Goal: Information Seeking & Learning: Learn about a topic

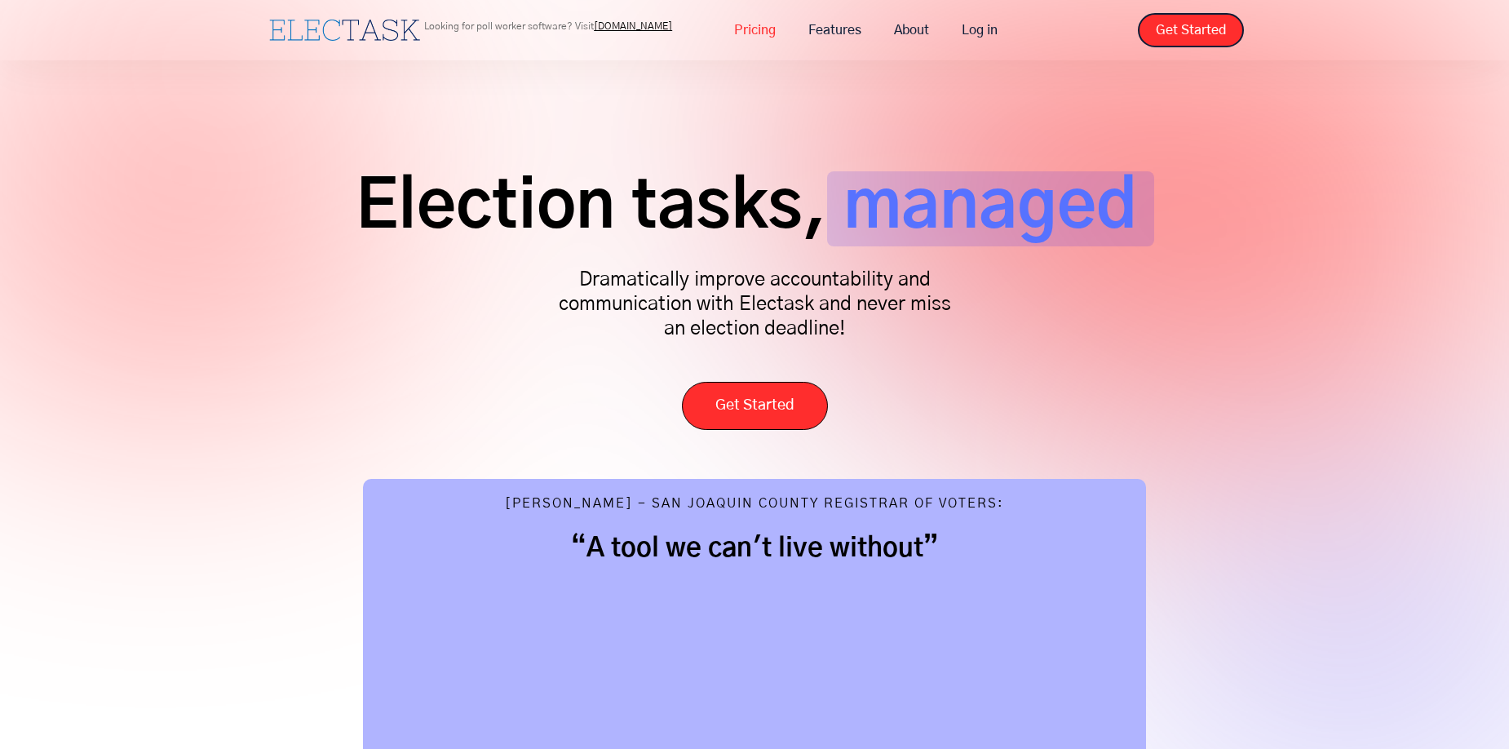
click at [758, 35] on link "Pricing" at bounding box center [755, 30] width 74 height 34
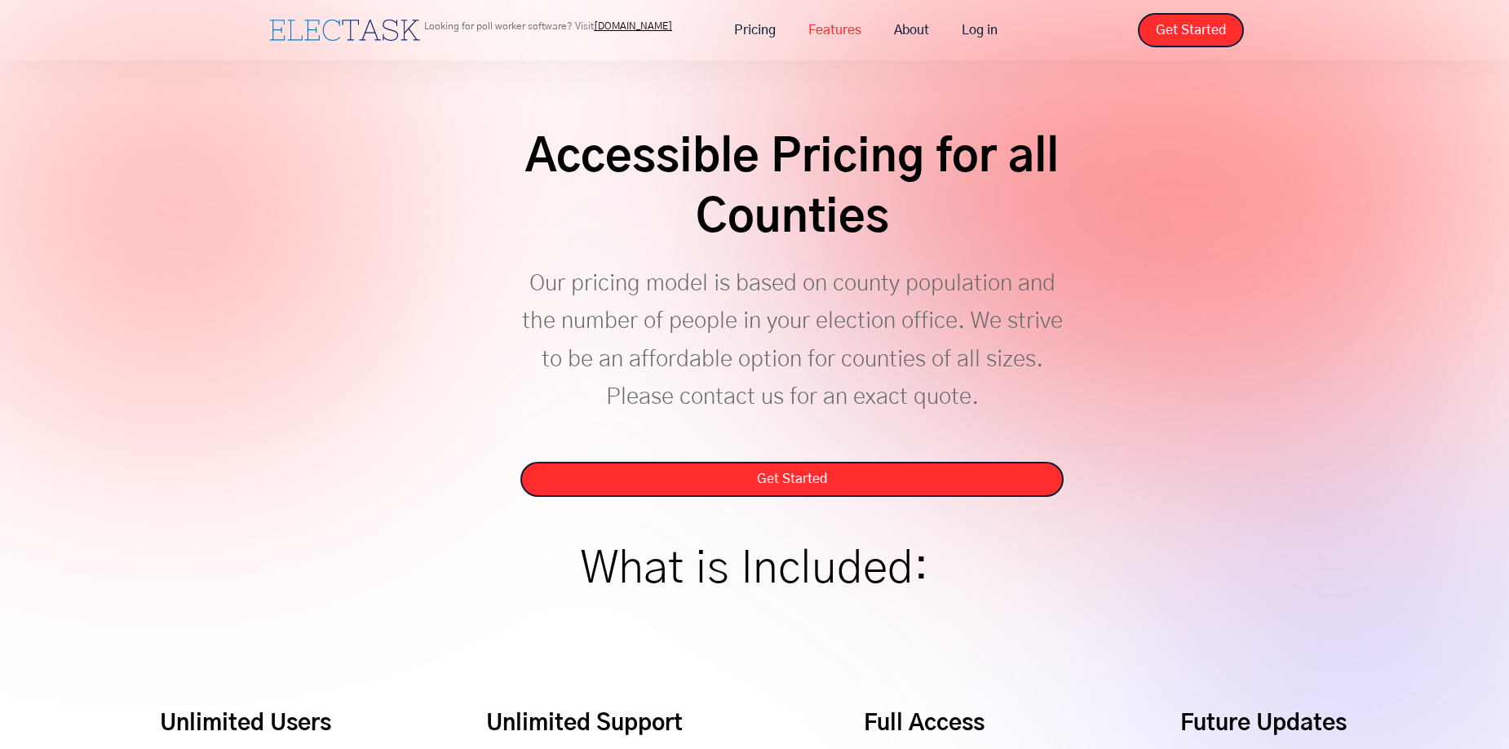
click at [839, 29] on link "Features" at bounding box center [835, 30] width 86 height 34
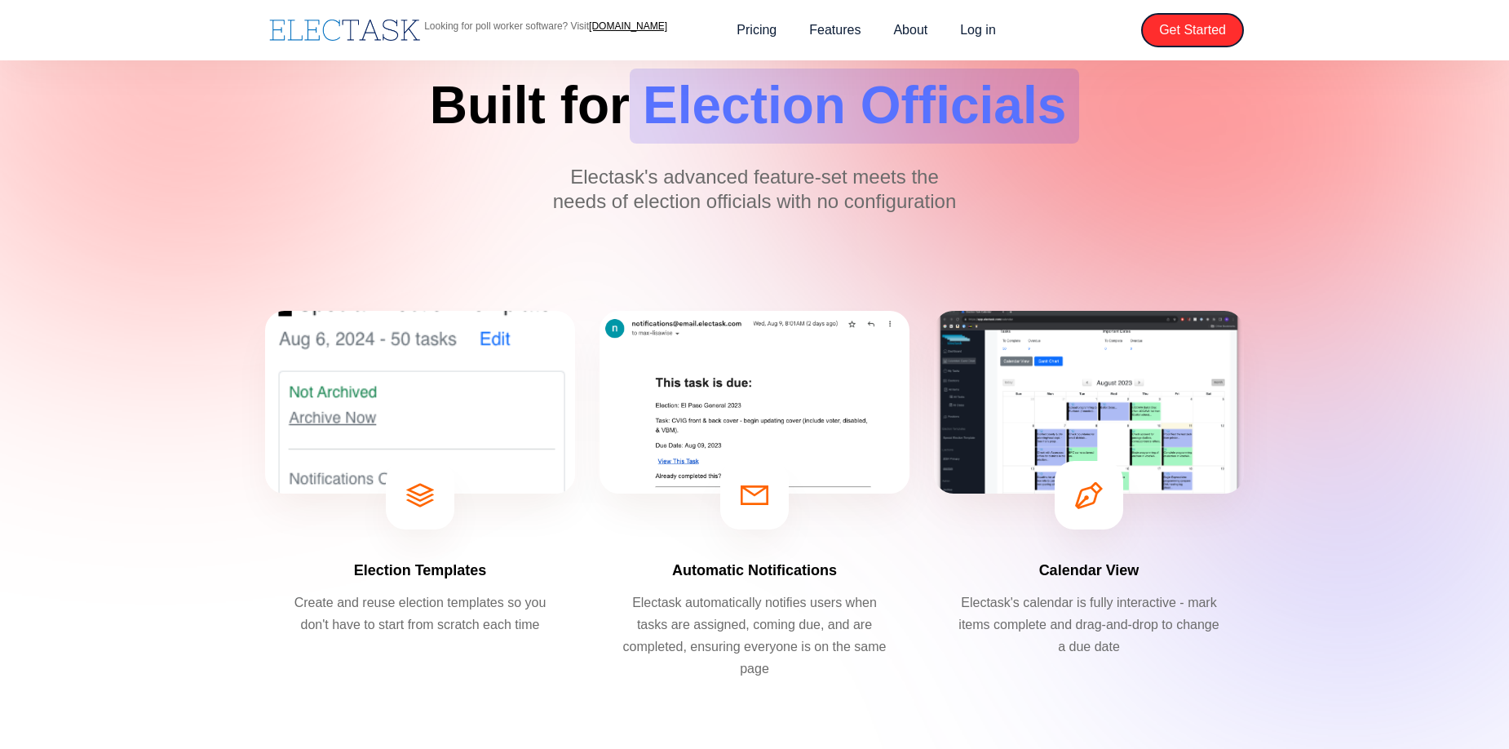
scroll to position [106, 0]
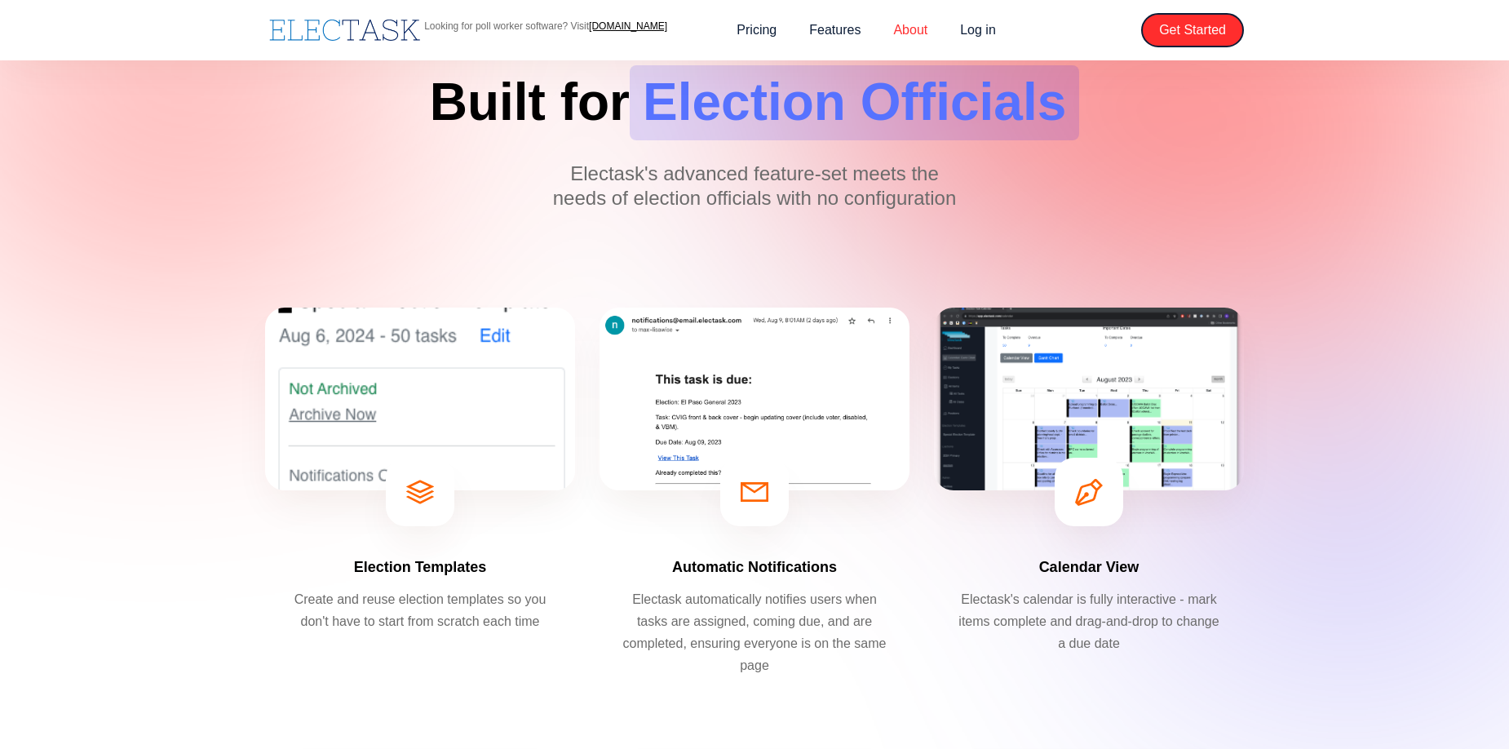
click at [900, 29] on link "About" at bounding box center [910, 30] width 67 height 34
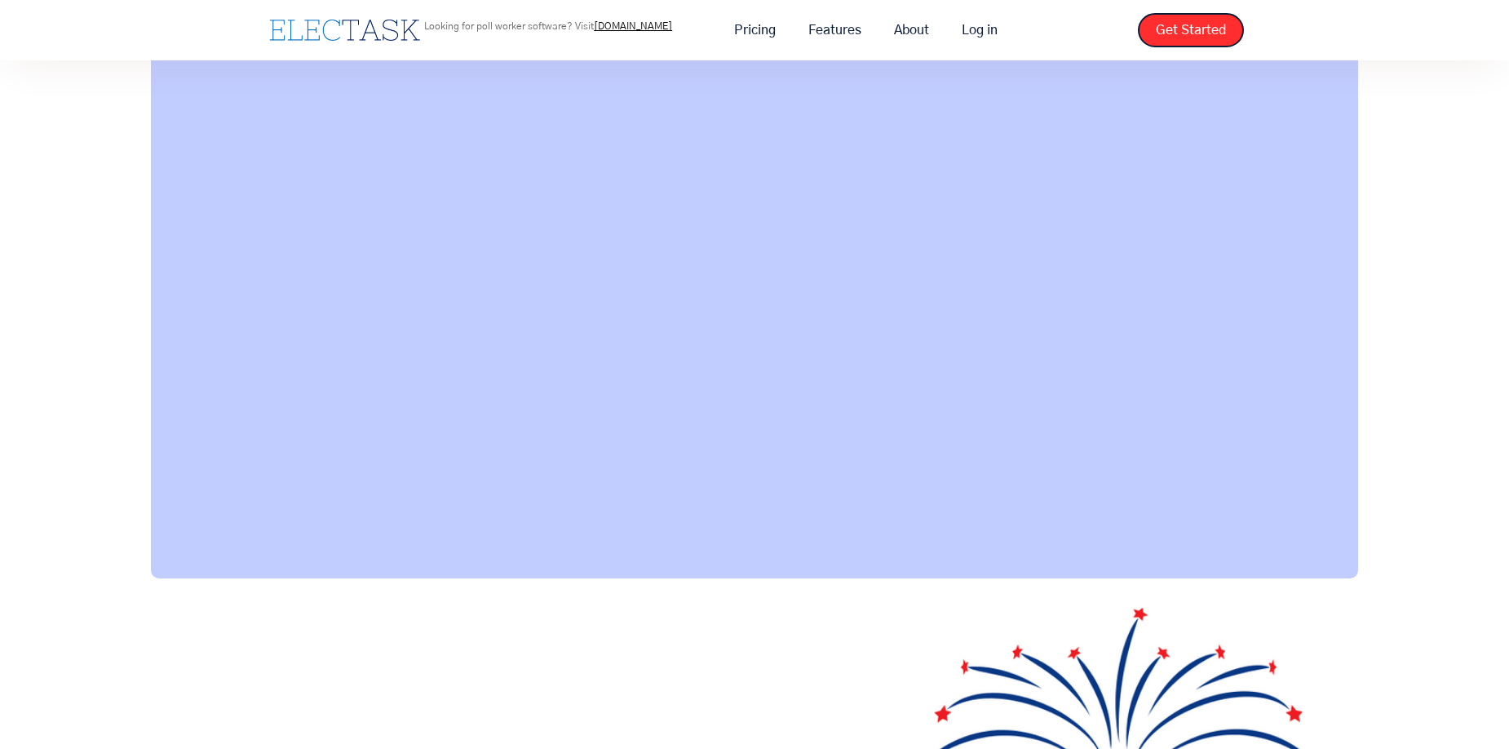
scroll to position [1339, 0]
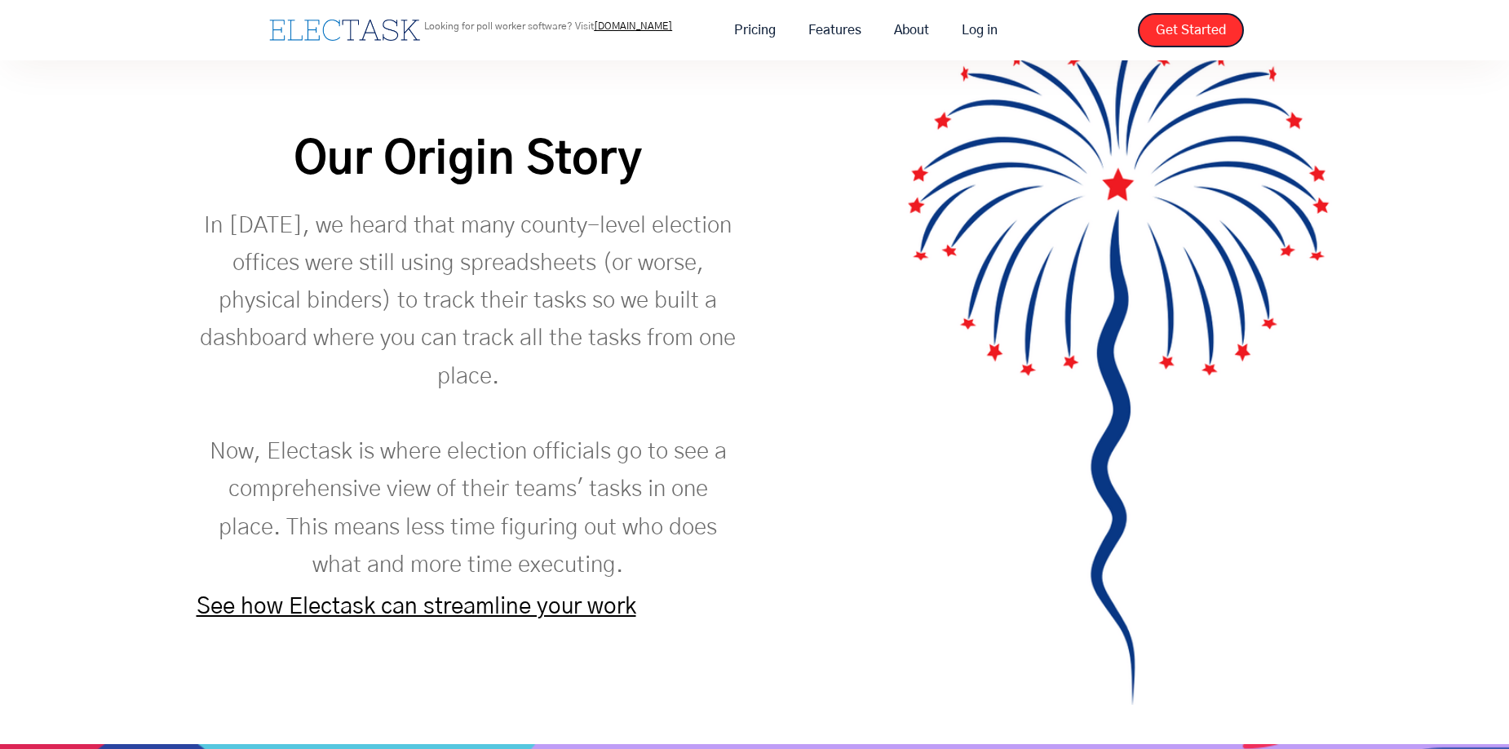
scroll to position [1935, 0]
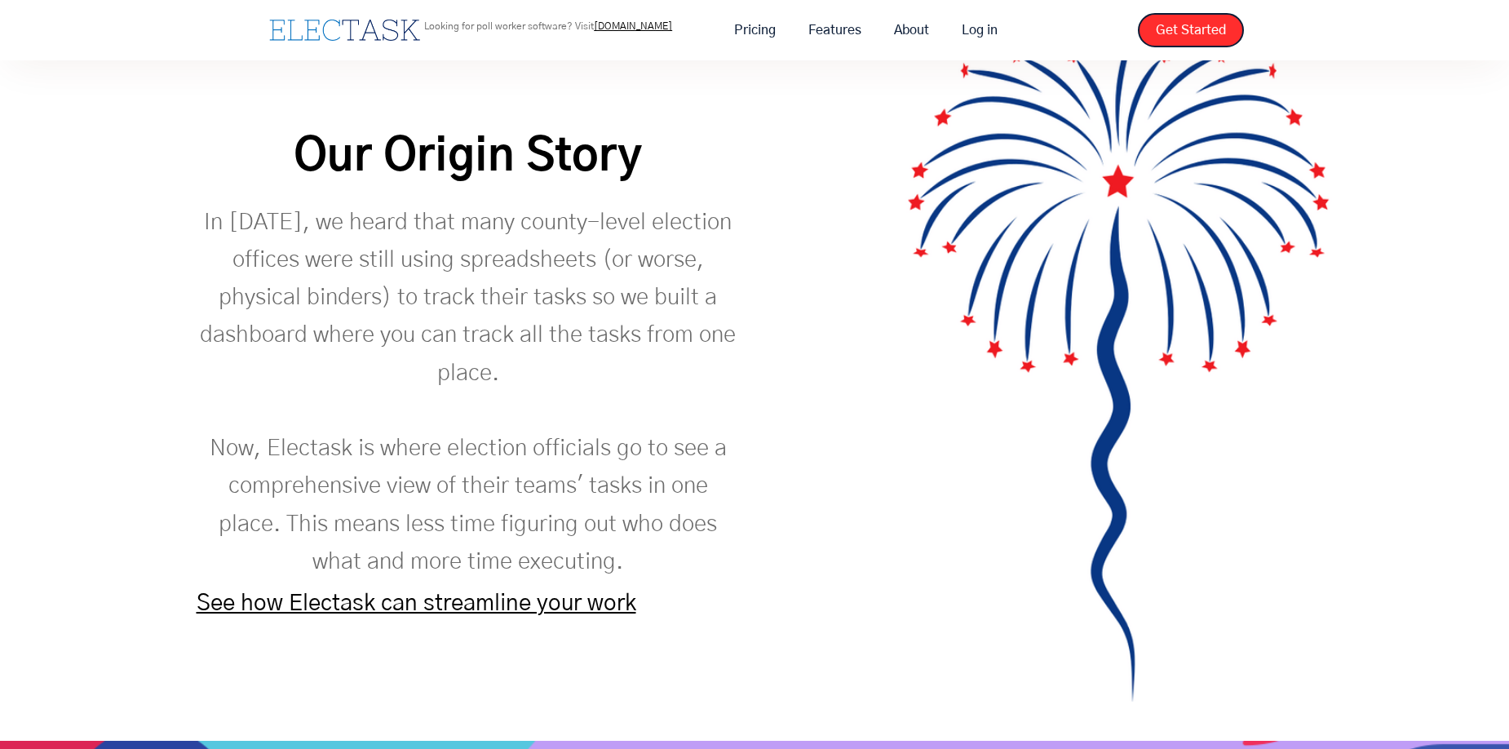
click at [385, 601] on link "See how Electask can streamline your work" at bounding box center [417, 603] width 440 height 23
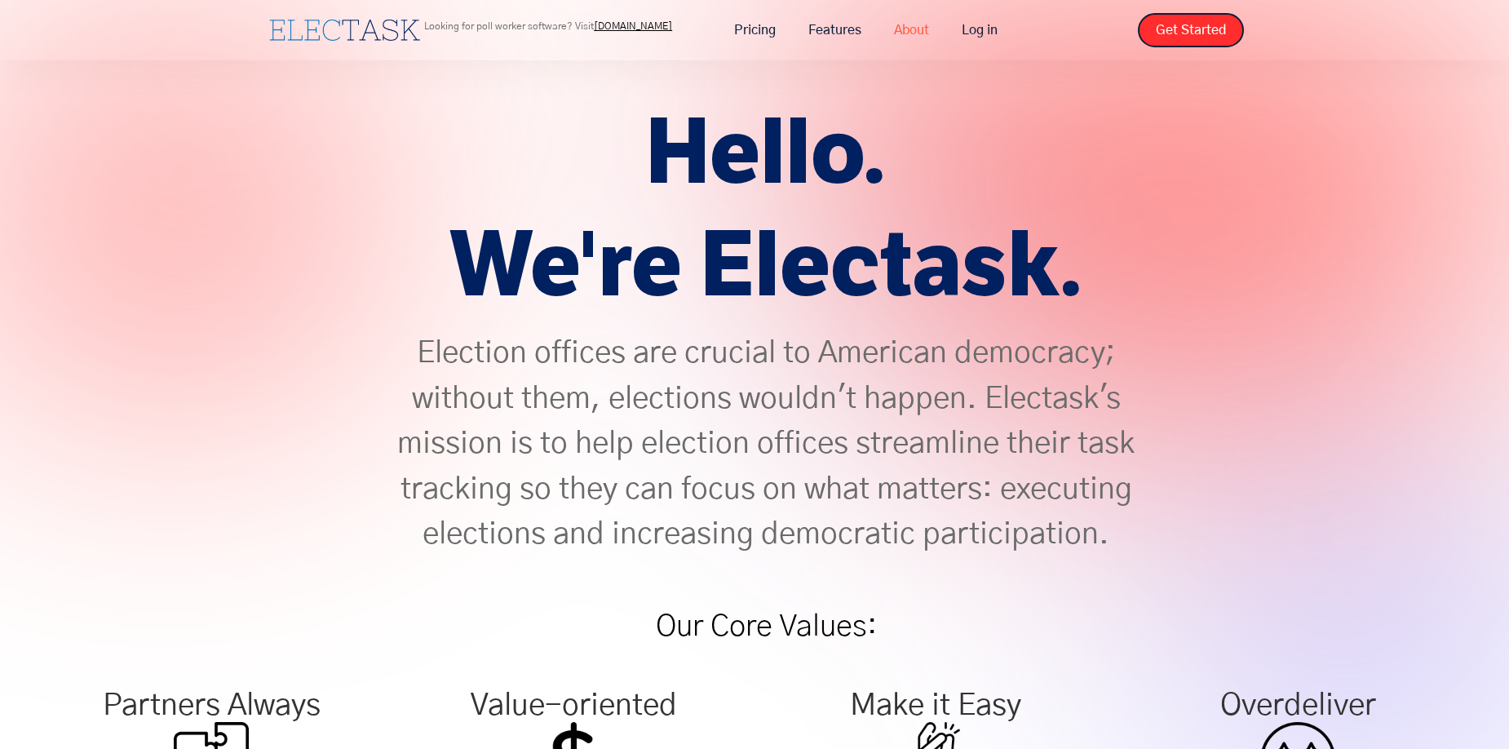
scroll to position [9, 0]
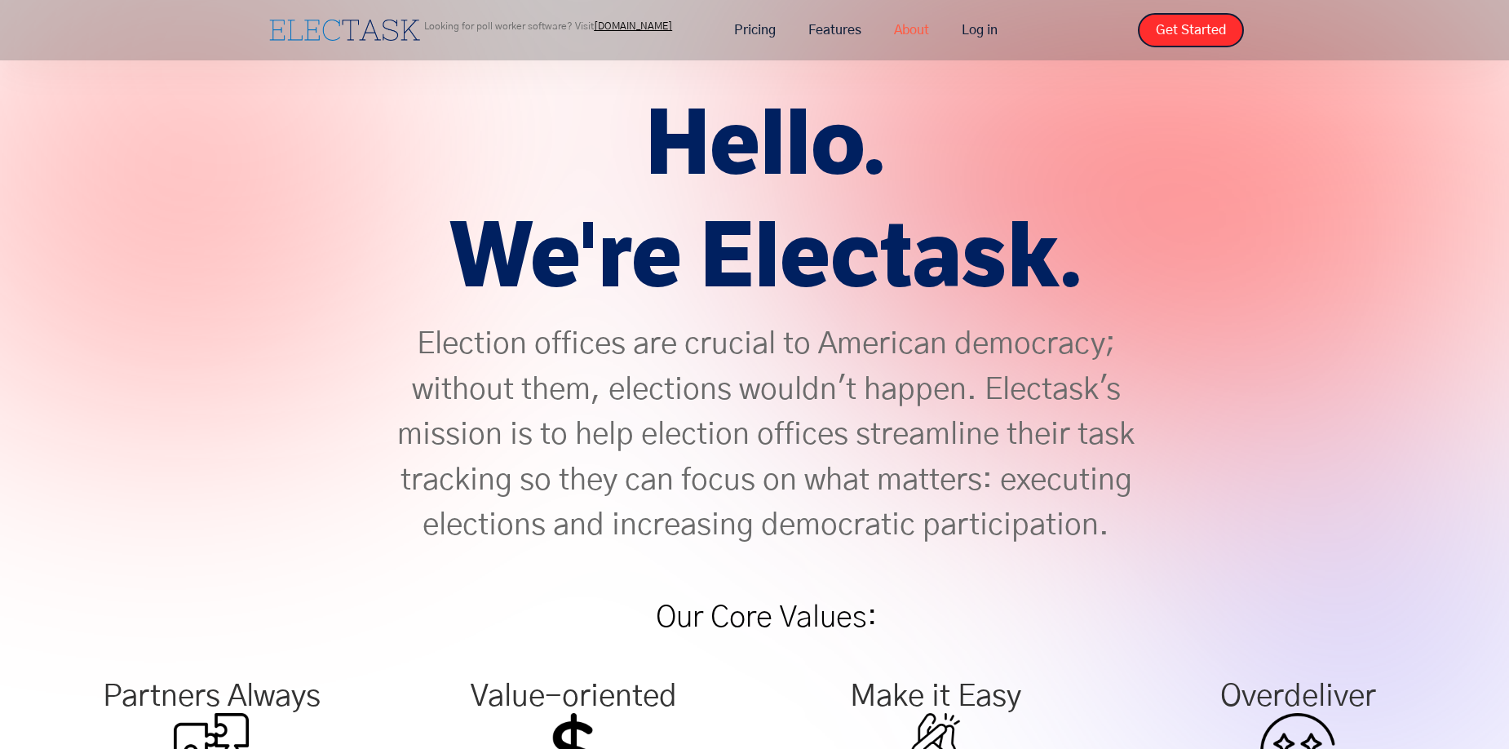
click at [917, 25] on link "About" at bounding box center [912, 30] width 68 height 34
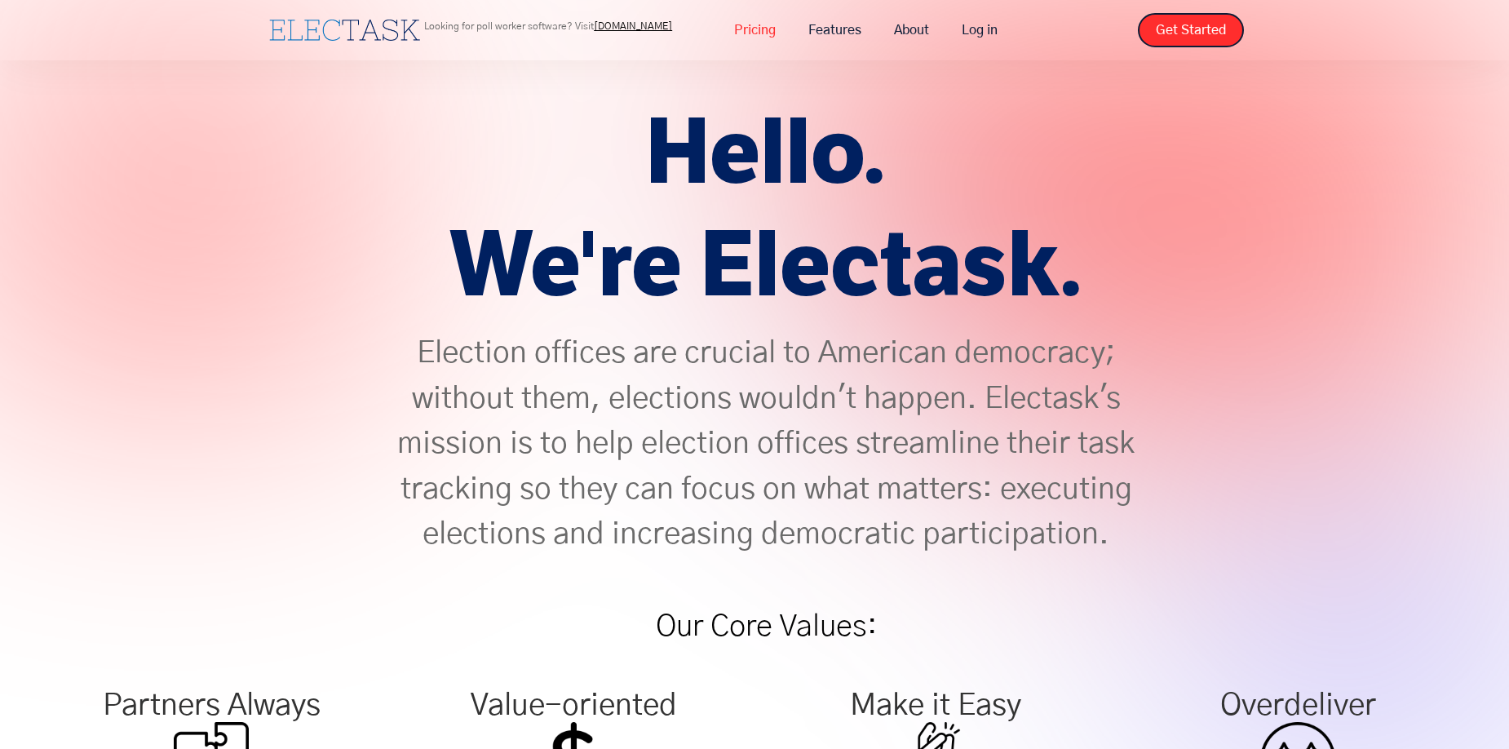
click at [737, 26] on link "Pricing" at bounding box center [755, 30] width 74 height 34
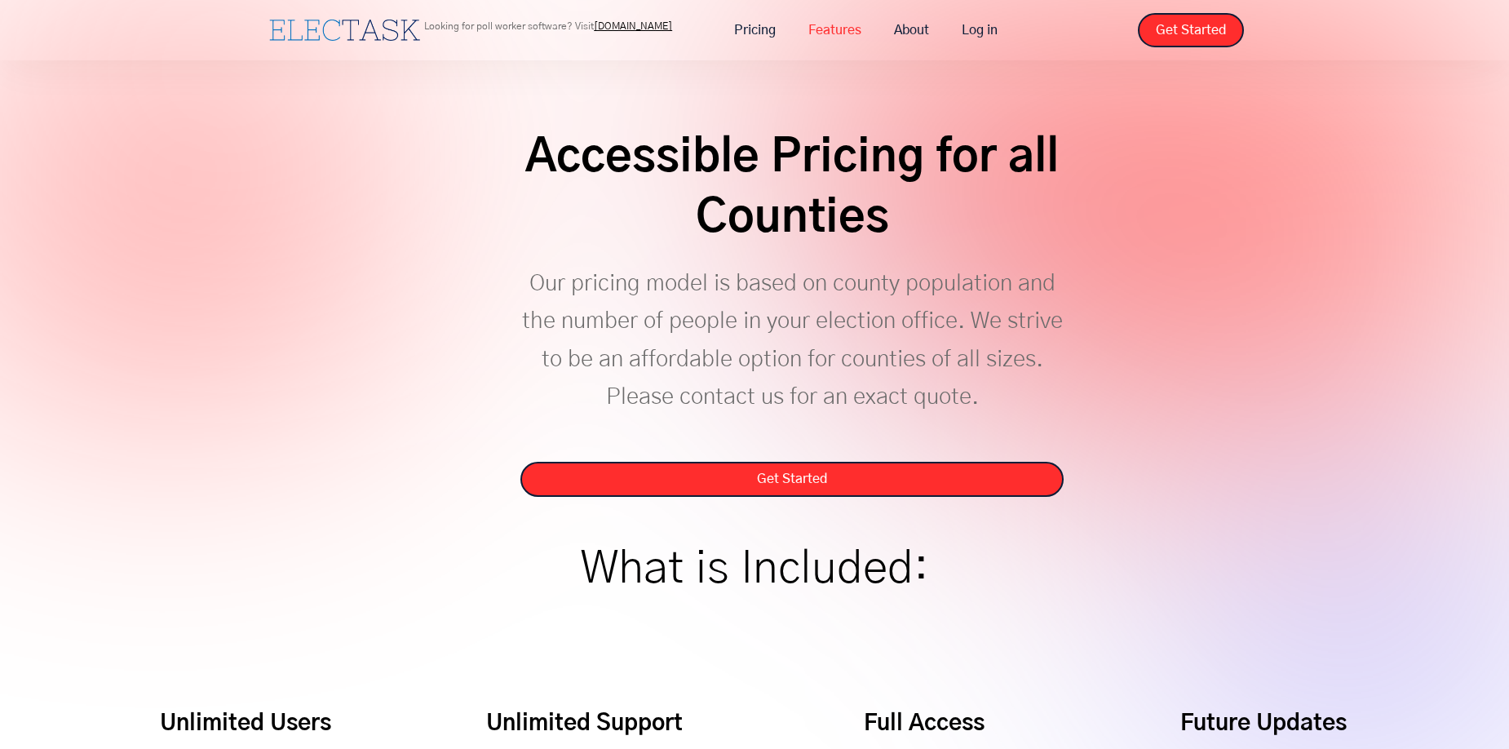
click at [830, 26] on link "Features" at bounding box center [835, 30] width 86 height 34
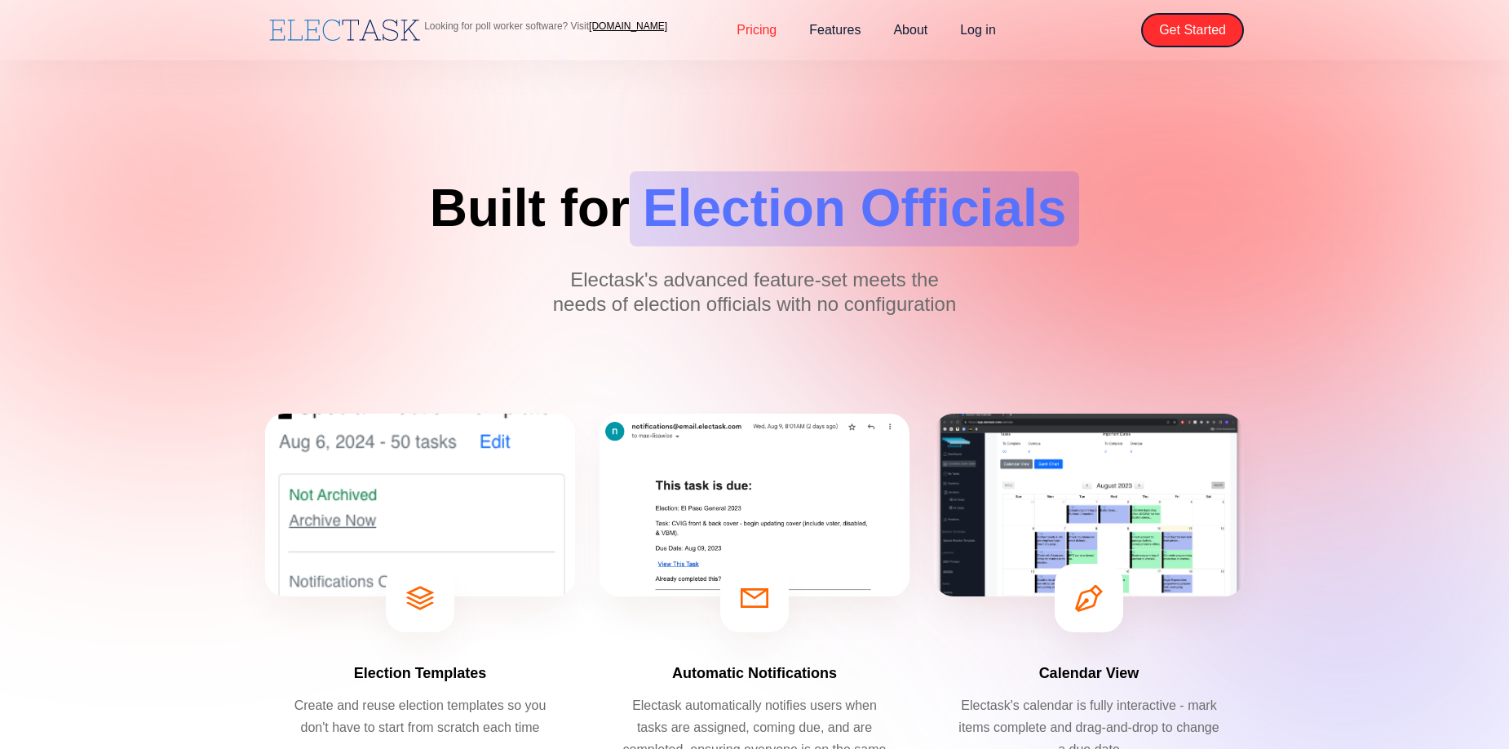
click at [753, 28] on link "Pricing" at bounding box center [756, 30] width 73 height 34
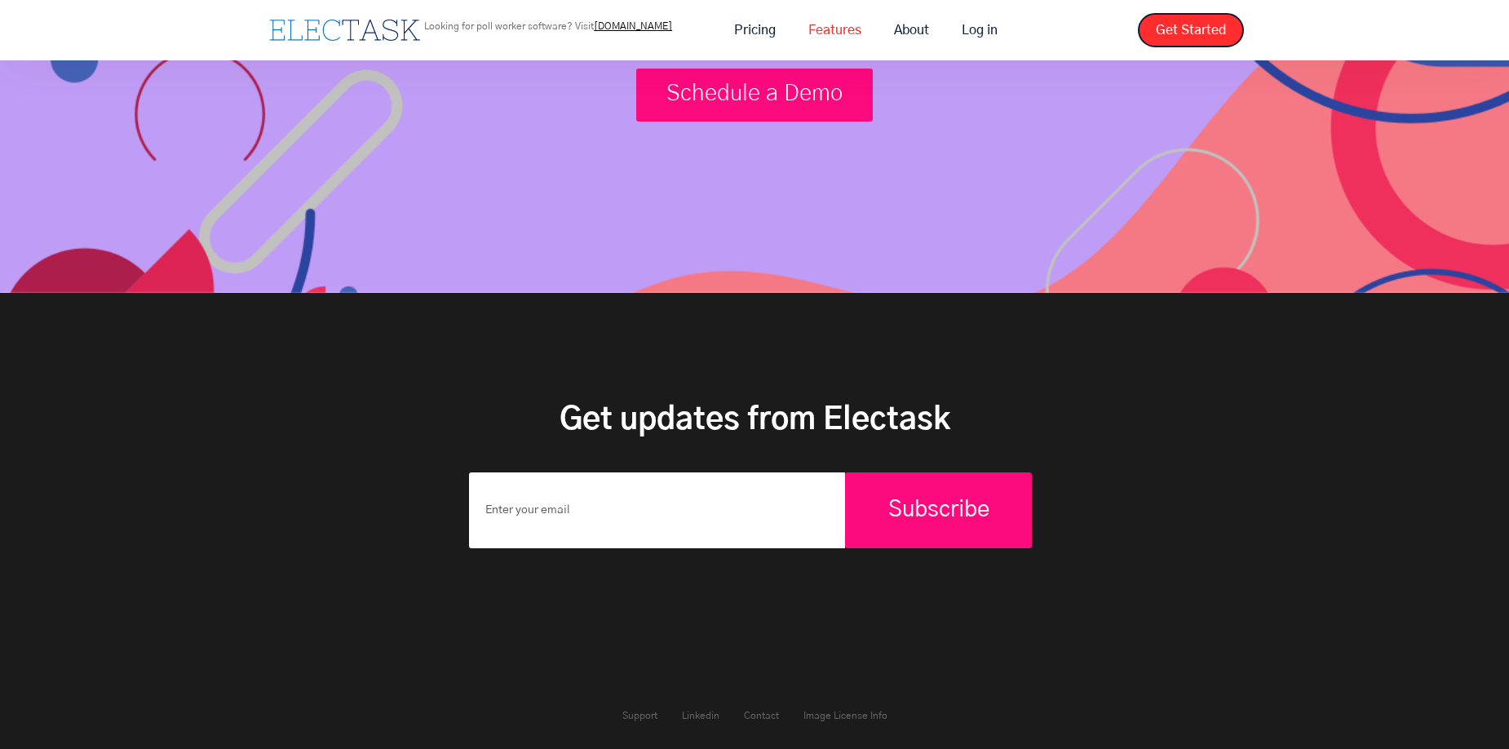
scroll to position [1077, 0]
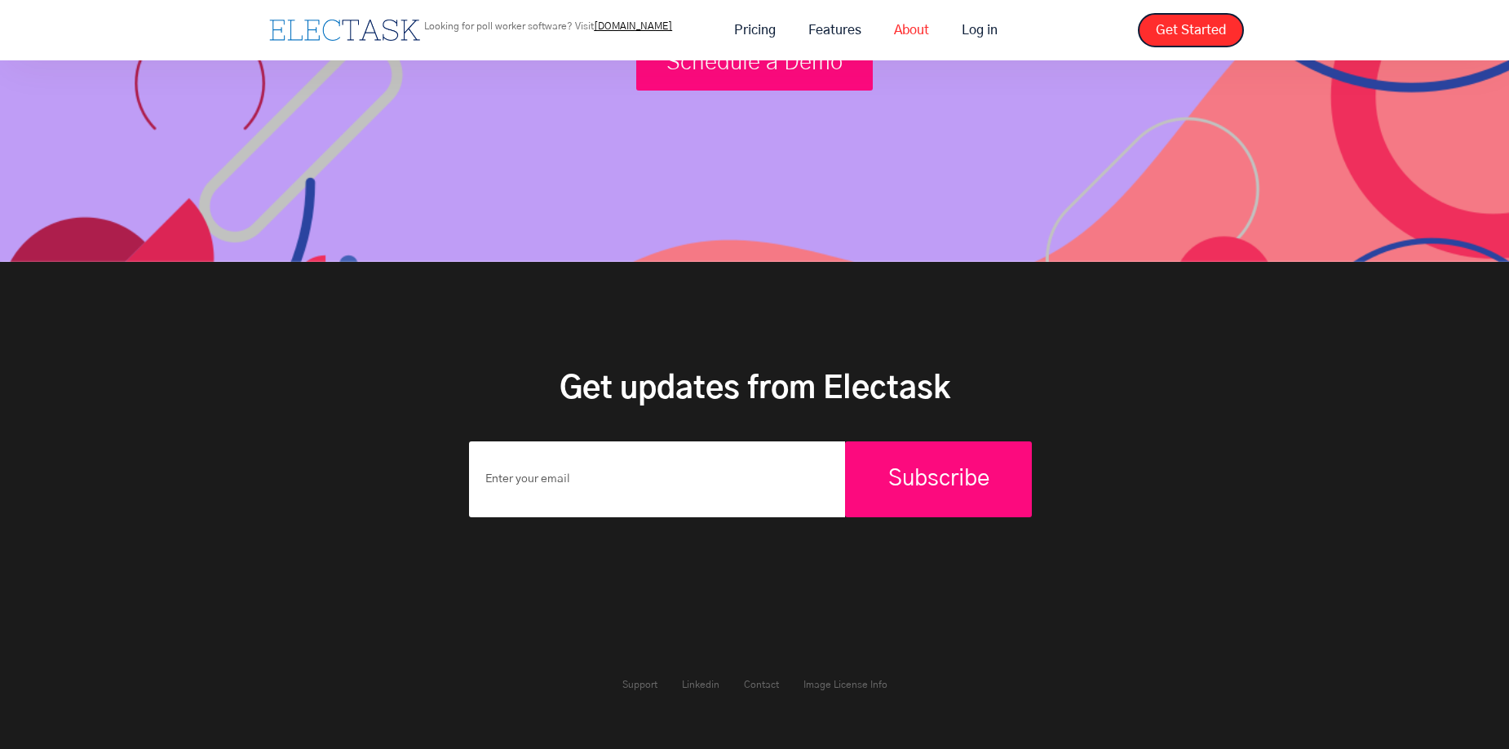
click at [912, 23] on link "About" at bounding box center [912, 30] width 68 height 34
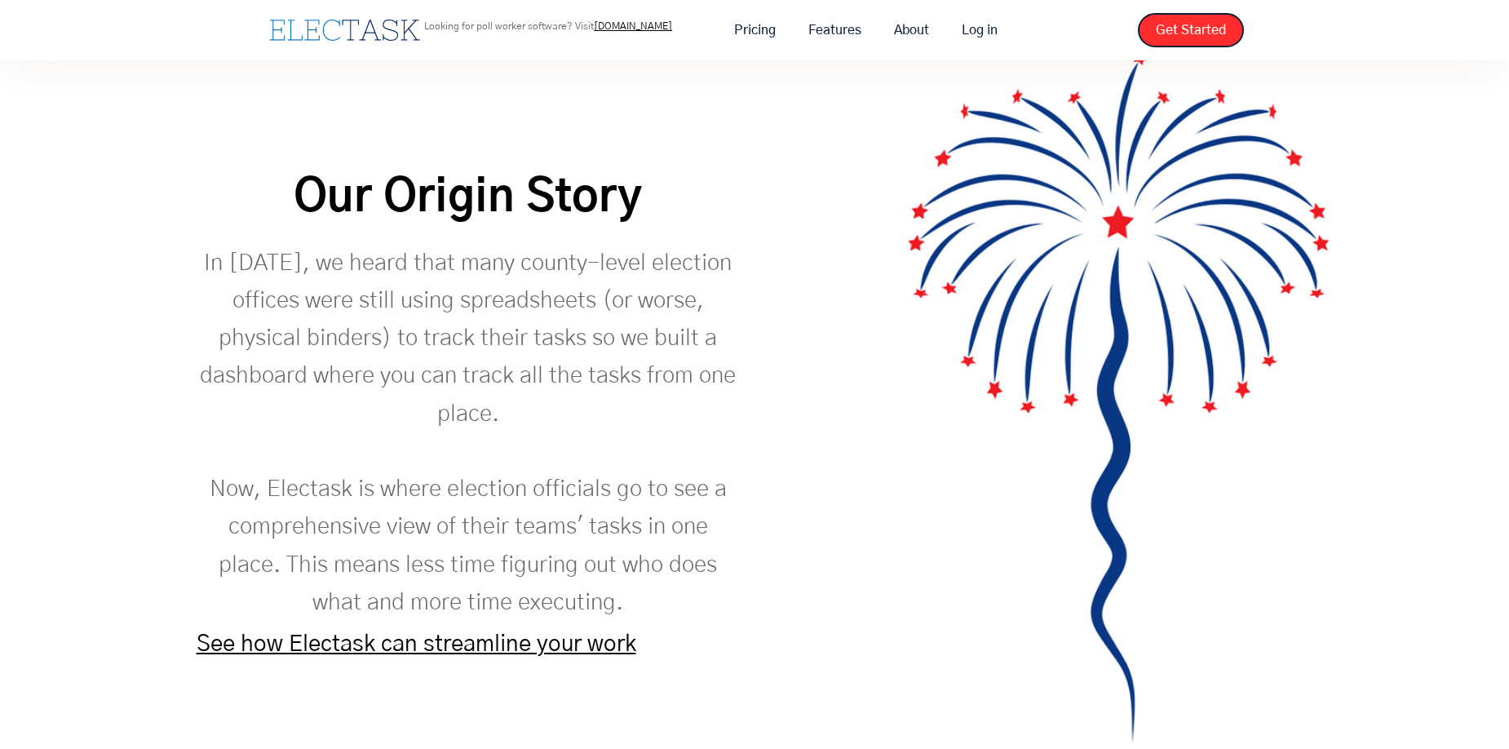
scroll to position [1896, 0]
click at [502, 649] on link "See how Electask can streamline your work" at bounding box center [417, 642] width 440 height 23
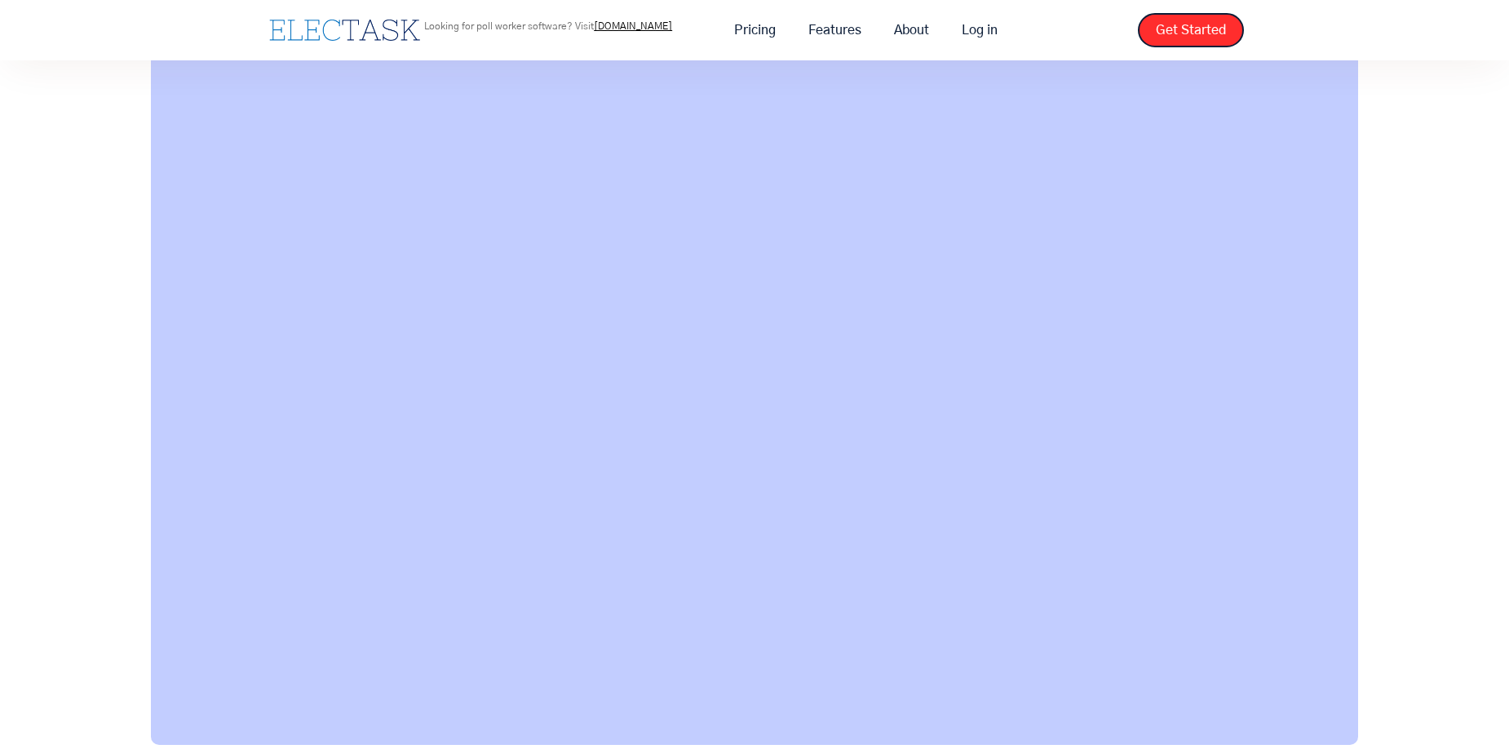
scroll to position [1179, 0]
